Goal: Transaction & Acquisition: Obtain resource

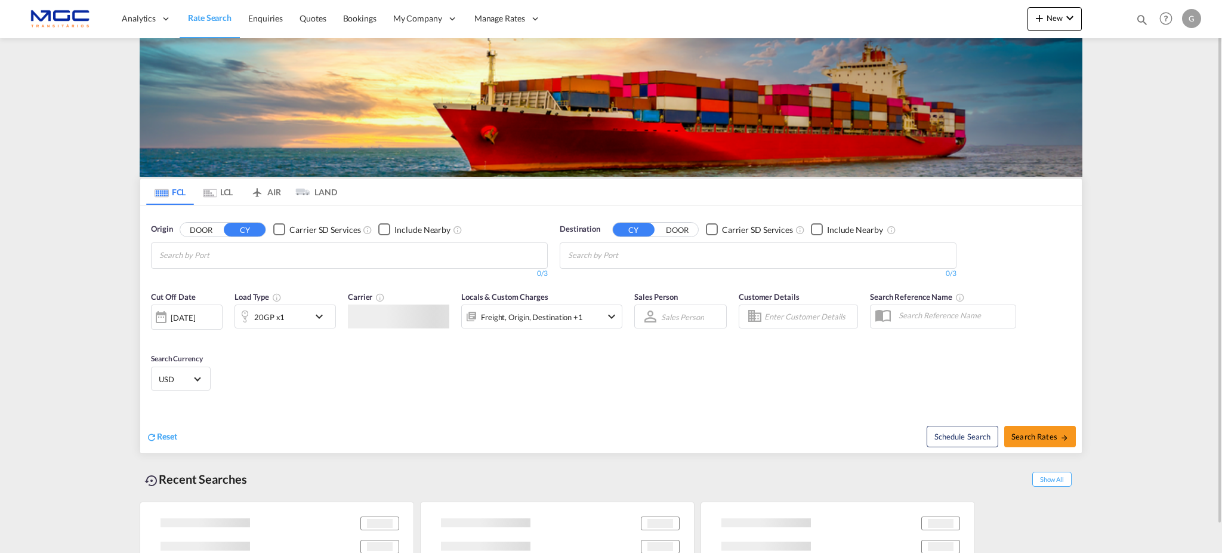
click at [1190, 19] on div "G" at bounding box center [1191, 18] width 19 height 19
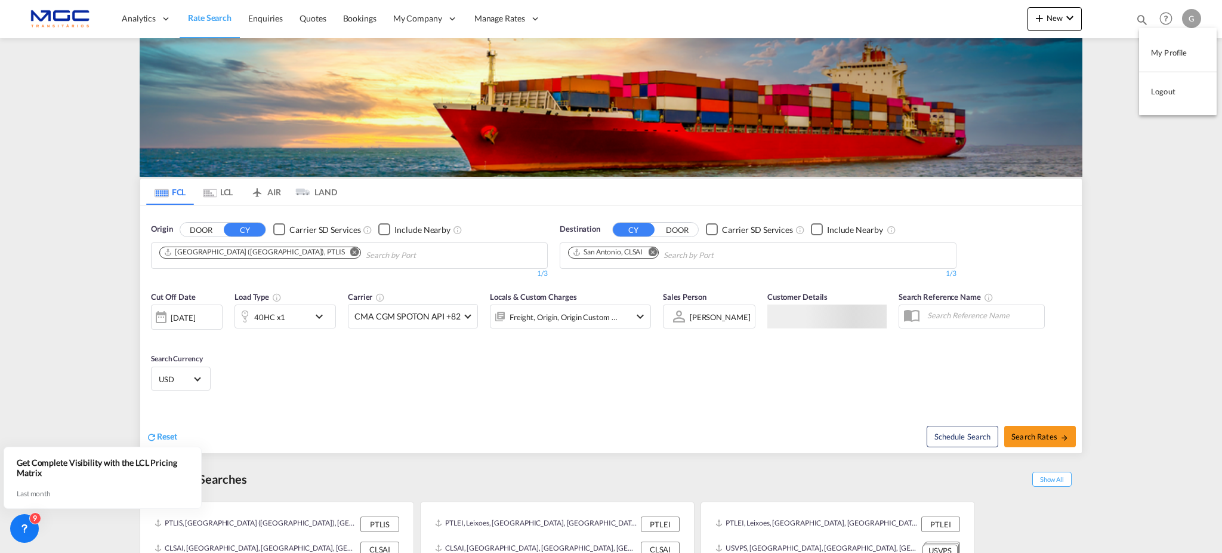
click at [1163, 96] on button "Logout" at bounding box center [1178, 91] width 78 height 24
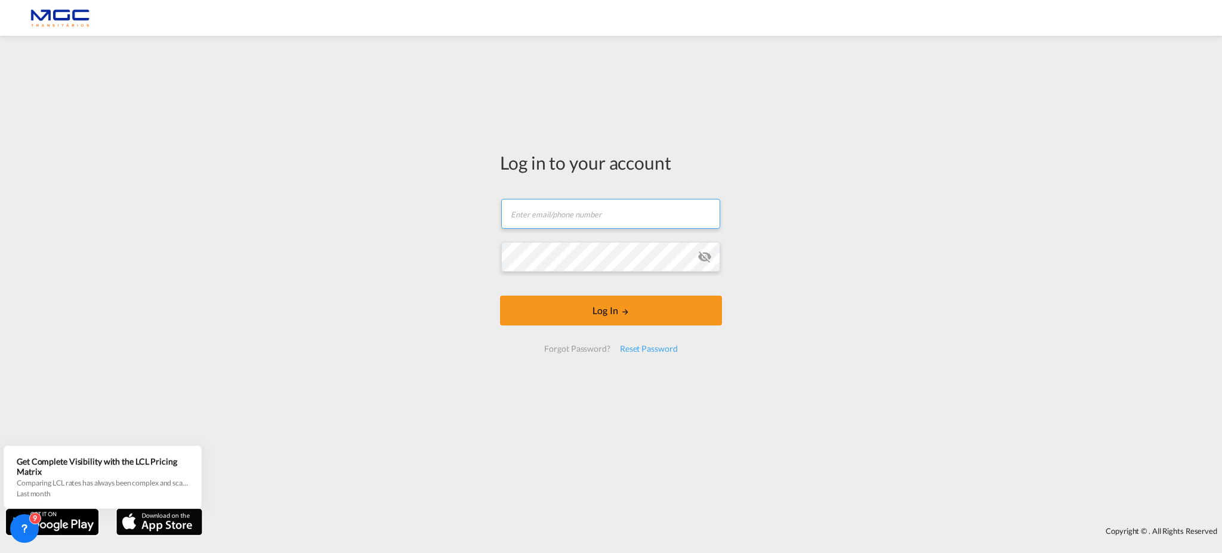
type input "[EMAIL_ADDRESS][DOMAIN_NAME]"
click at [699, 256] on md-icon "icon-eye-off" at bounding box center [705, 256] width 14 height 14
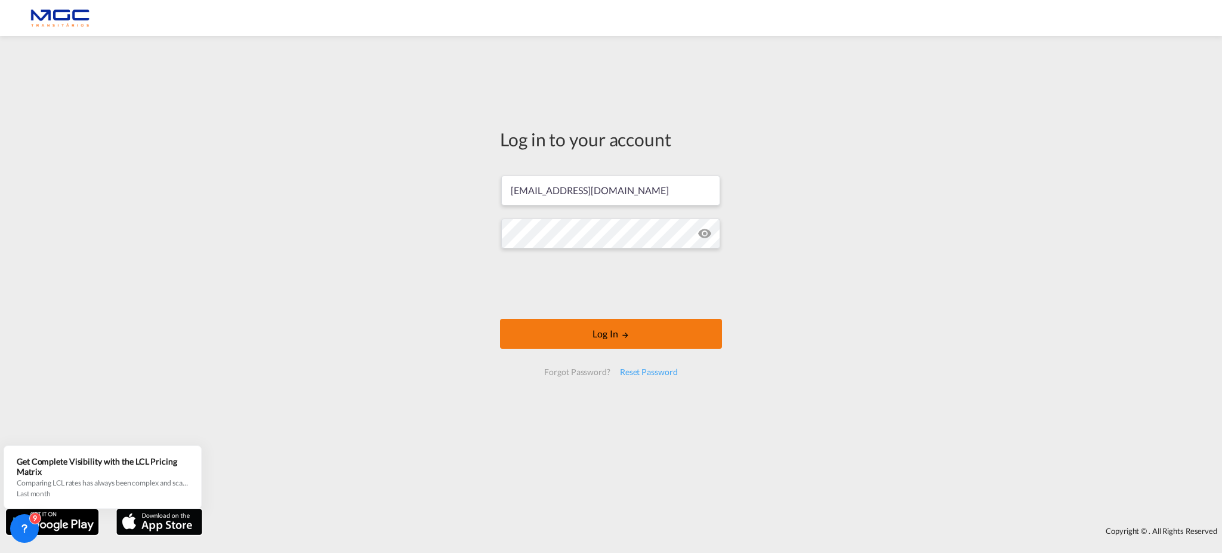
click at [652, 338] on button "Log In" at bounding box center [611, 334] width 222 height 30
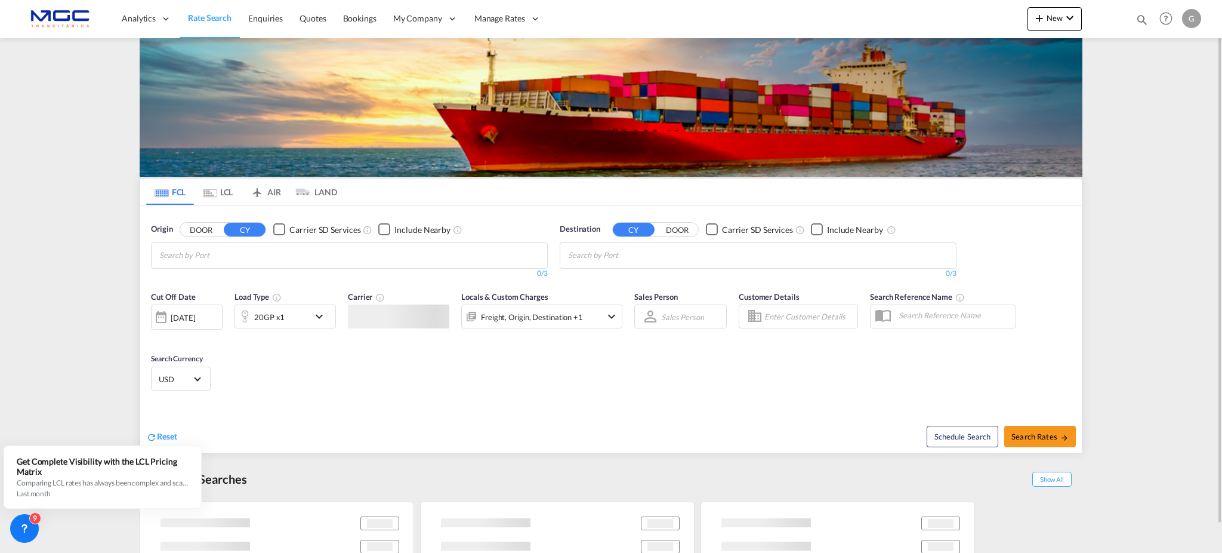
click at [258, 258] on input "Chips input." at bounding box center [215, 255] width 113 height 19
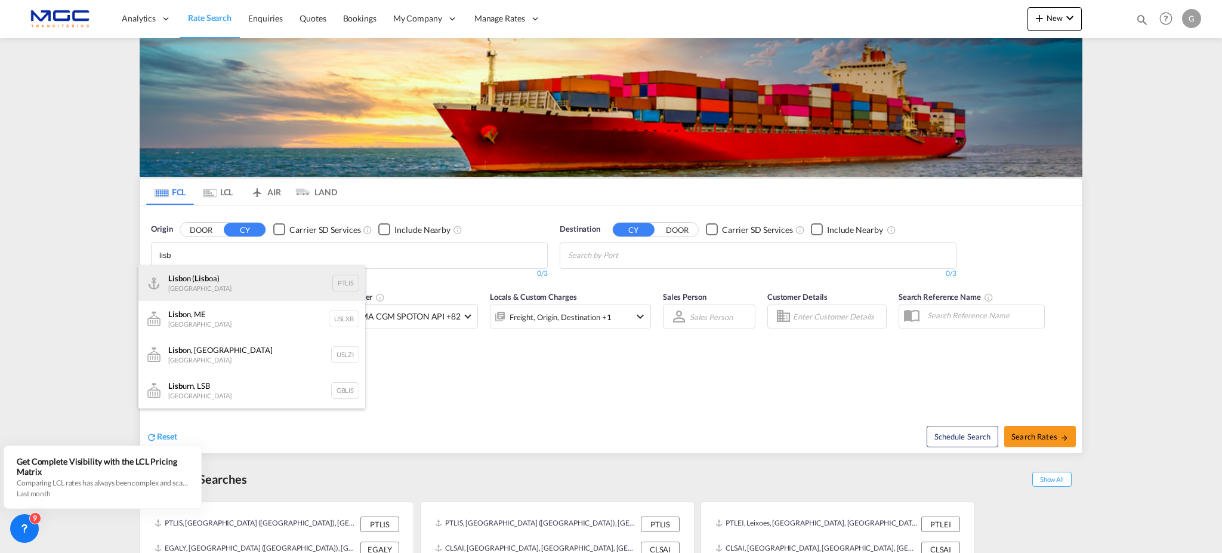
type input "lisb"
click at [243, 277] on div "Lisb on ( Lisb oa) Portugal PTLIS" at bounding box center [251, 283] width 227 height 36
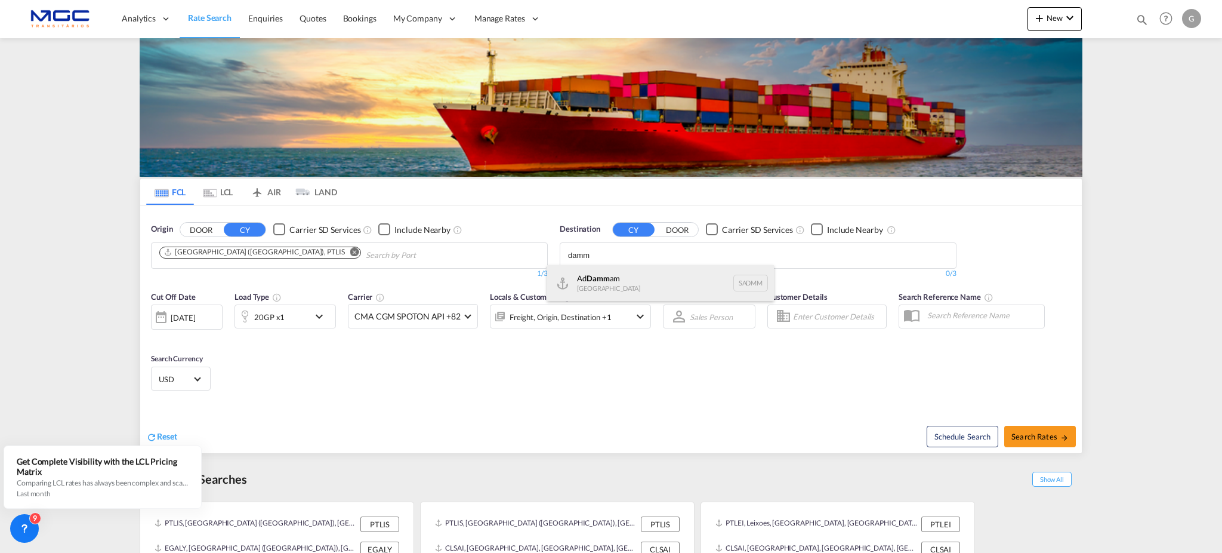
type input "damm"
click at [608, 273] on div "Ad Damm am [GEOGRAPHIC_DATA] [GEOGRAPHIC_DATA]" at bounding box center [660, 283] width 227 height 36
drag, startPoint x: 558, startPoint y: 408, endPoint x: 650, endPoint y: 391, distance: 93.5
click at [569, 402] on div "Reset Schedule Search Search Rates" at bounding box center [611, 427] width 942 height 52
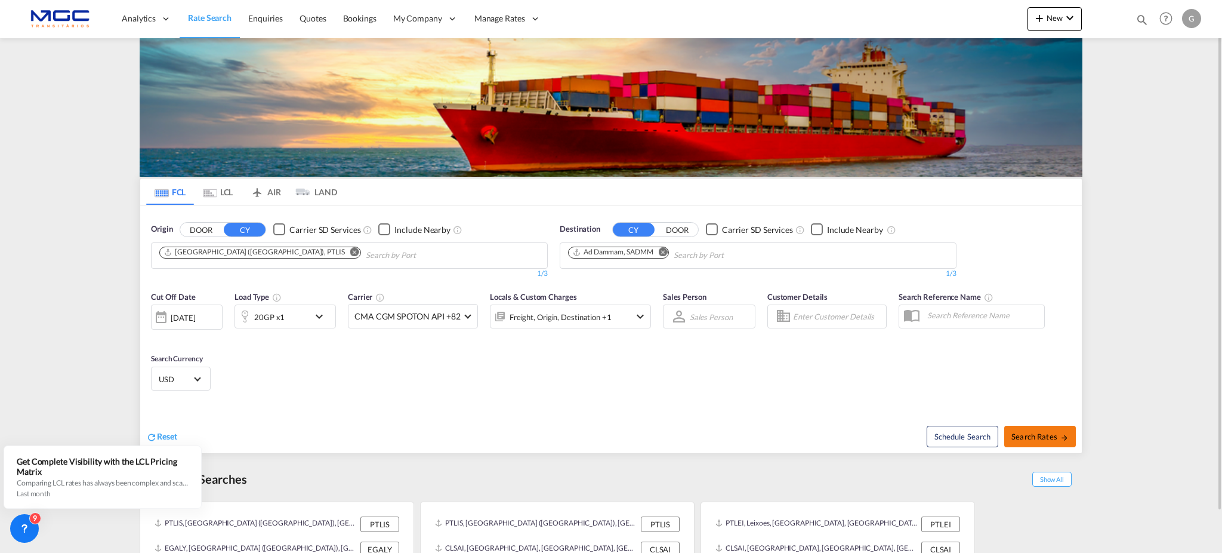
click at [1050, 437] on span "Search Rates" at bounding box center [1039, 436] width 57 height 10
type input "PTLIS to SADMM / [DATE]"
